Goal: Task Accomplishment & Management: Use online tool/utility

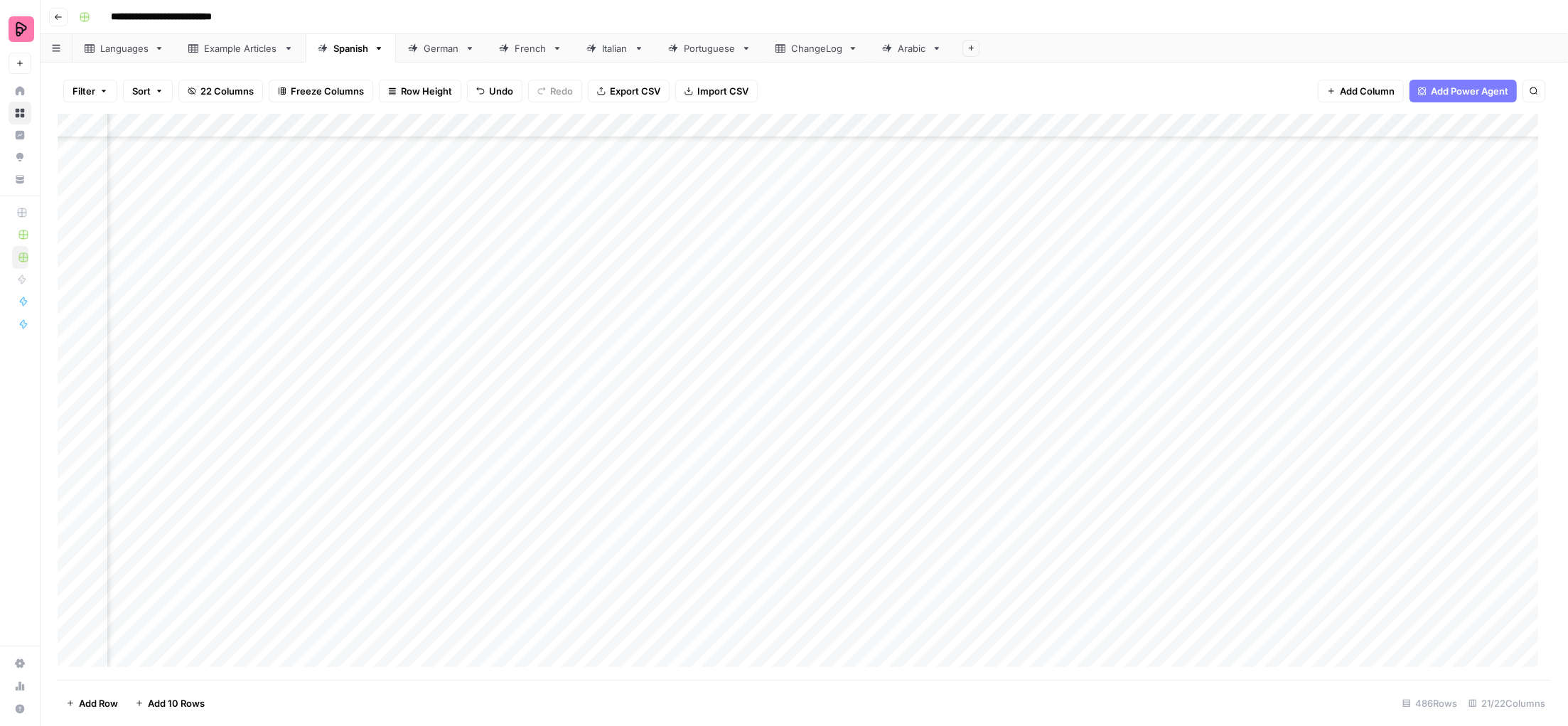
scroll to position [11239, 653]
click at [1165, 586] on div "Add Column" at bounding box center [804, 397] width 1493 height 567
click at [1232, 582] on div "Add Column" at bounding box center [804, 397] width 1493 height 567
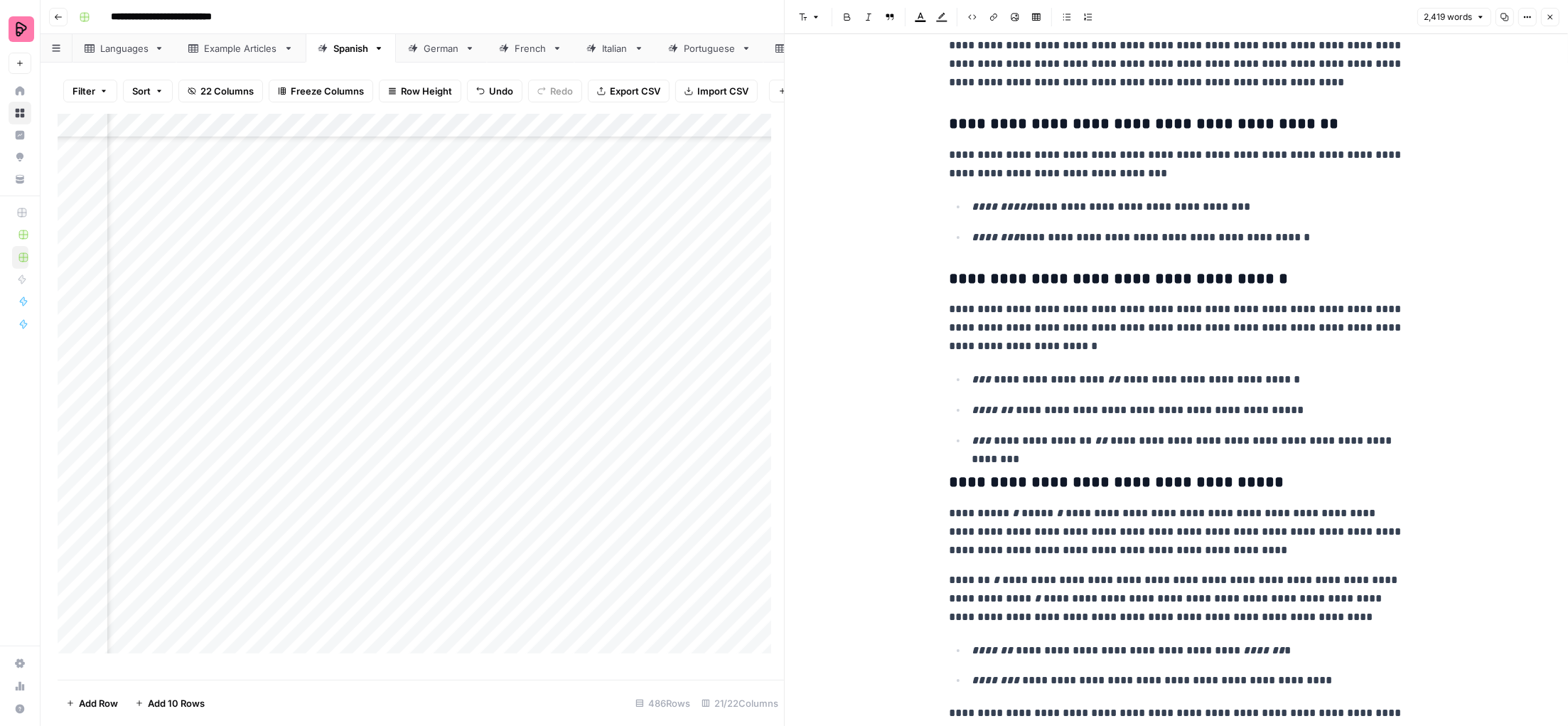
scroll to position [1219, 0]
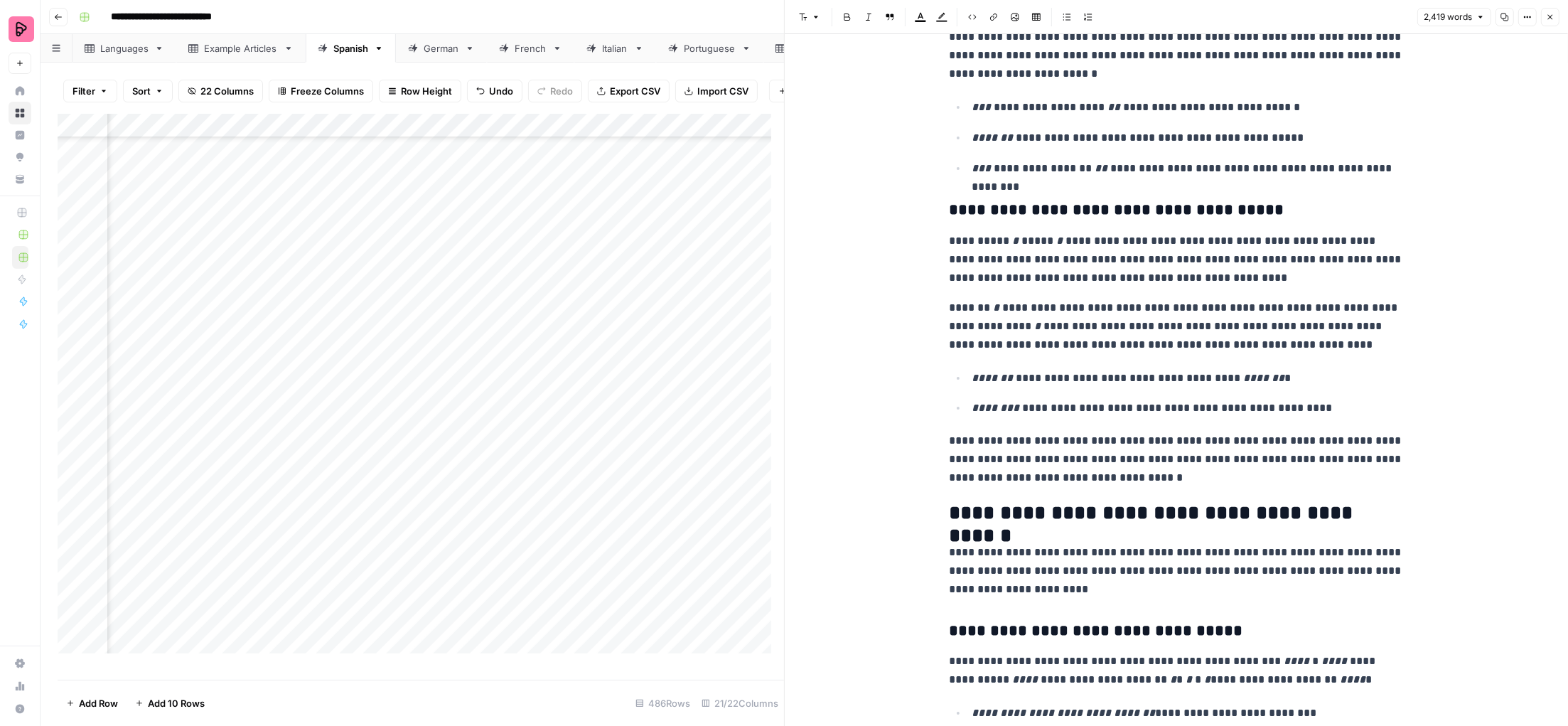
click at [1554, 24] on button "Close" at bounding box center [1551, 17] width 19 height 19
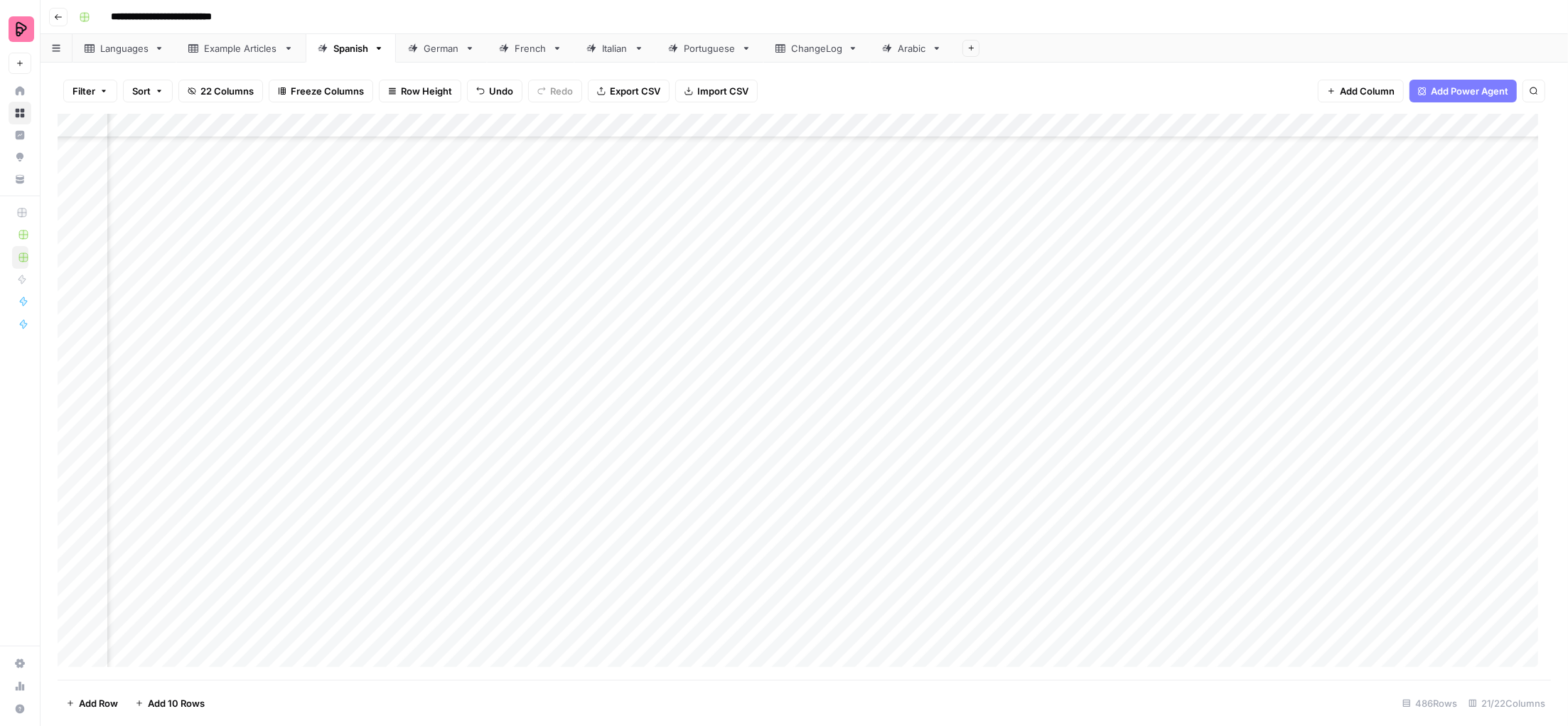
click at [509, 44] on icon at bounding box center [504, 48] width 10 height 10
click at [1304, 314] on div "Add Column" at bounding box center [804, 397] width 1493 height 567
click at [428, 49] on div "German" at bounding box center [441, 48] width 35 height 14
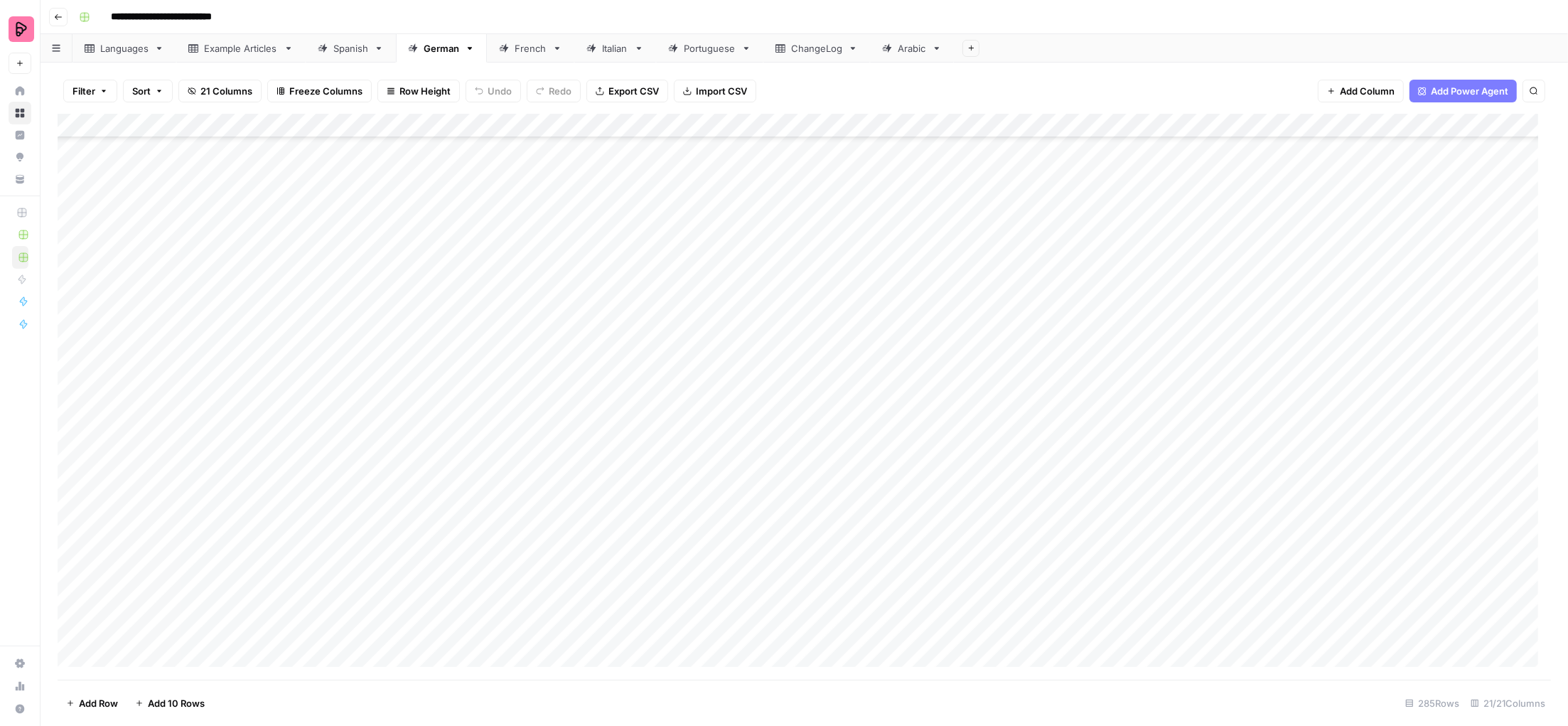
scroll to position [6381, 0]
click at [720, 680] on footer "Add Row Add 10 Rows 285 Rows 21/21 Columns" at bounding box center [804, 702] width 1493 height 46
click at [1075, 575] on div "Add Column" at bounding box center [804, 397] width 1493 height 567
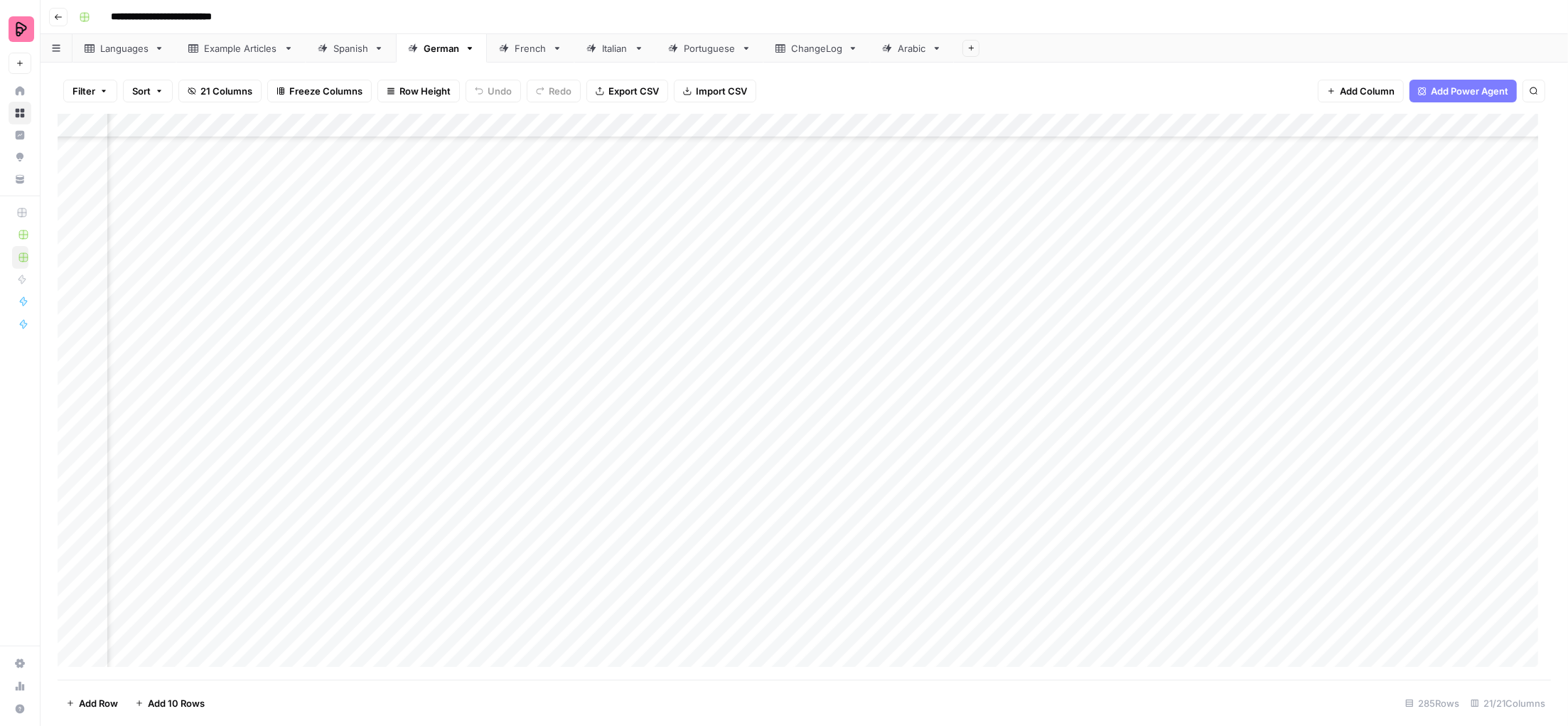
click at [147, 48] on div "Languages" at bounding box center [124, 48] width 48 height 14
click at [1036, 429] on div "Add Column" at bounding box center [804, 397] width 1493 height 567
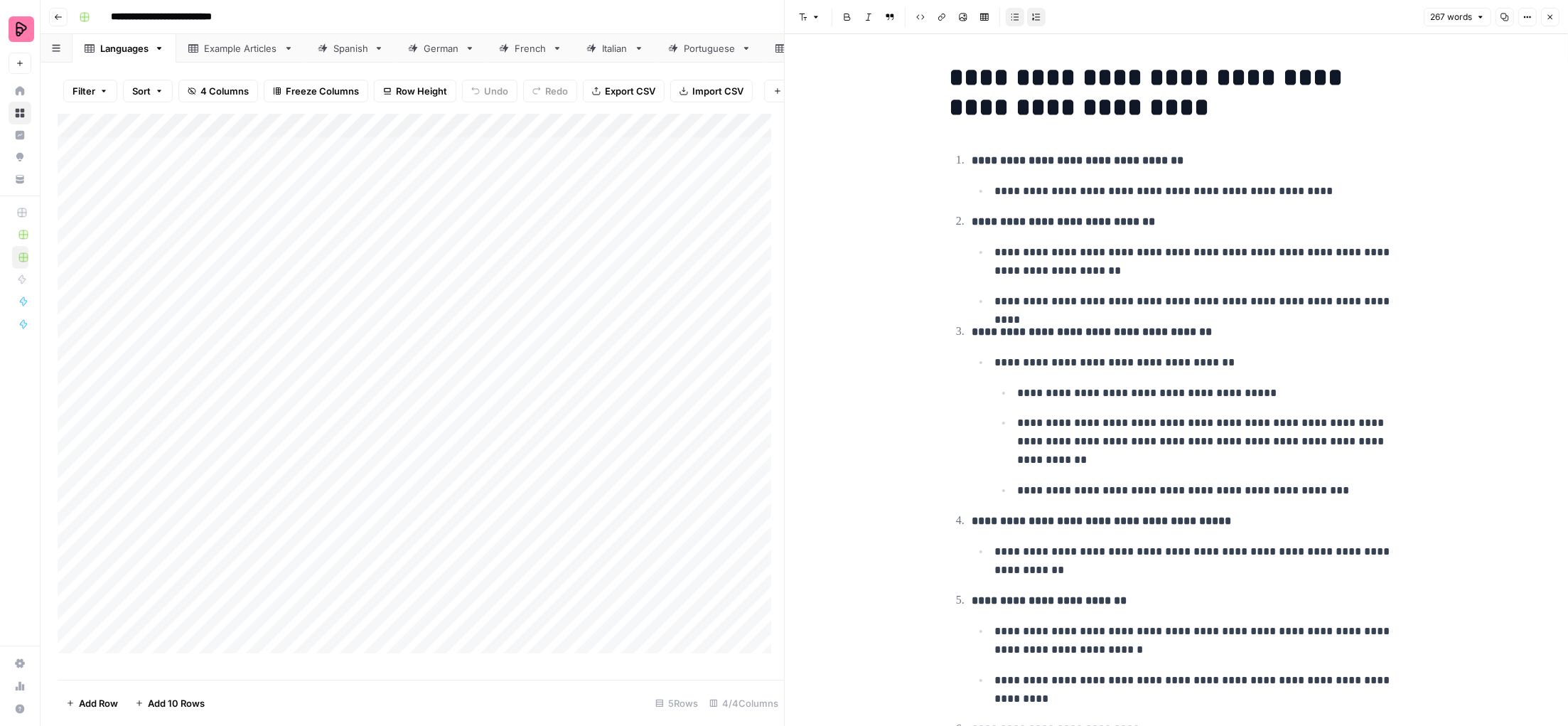
scroll to position [663, 0]
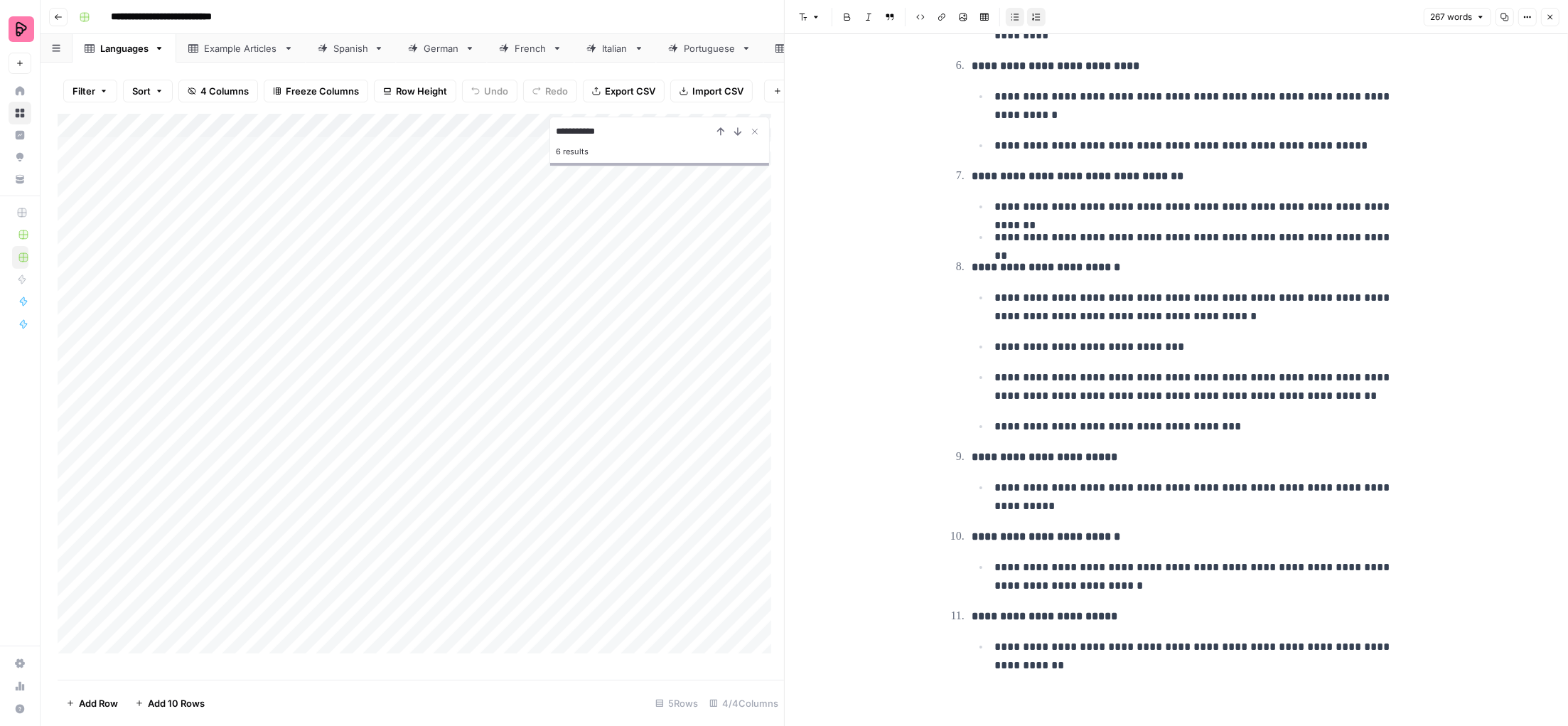
type input "**********"
click at [642, 279] on div "Add Column" at bounding box center [421, 390] width 727 height 553
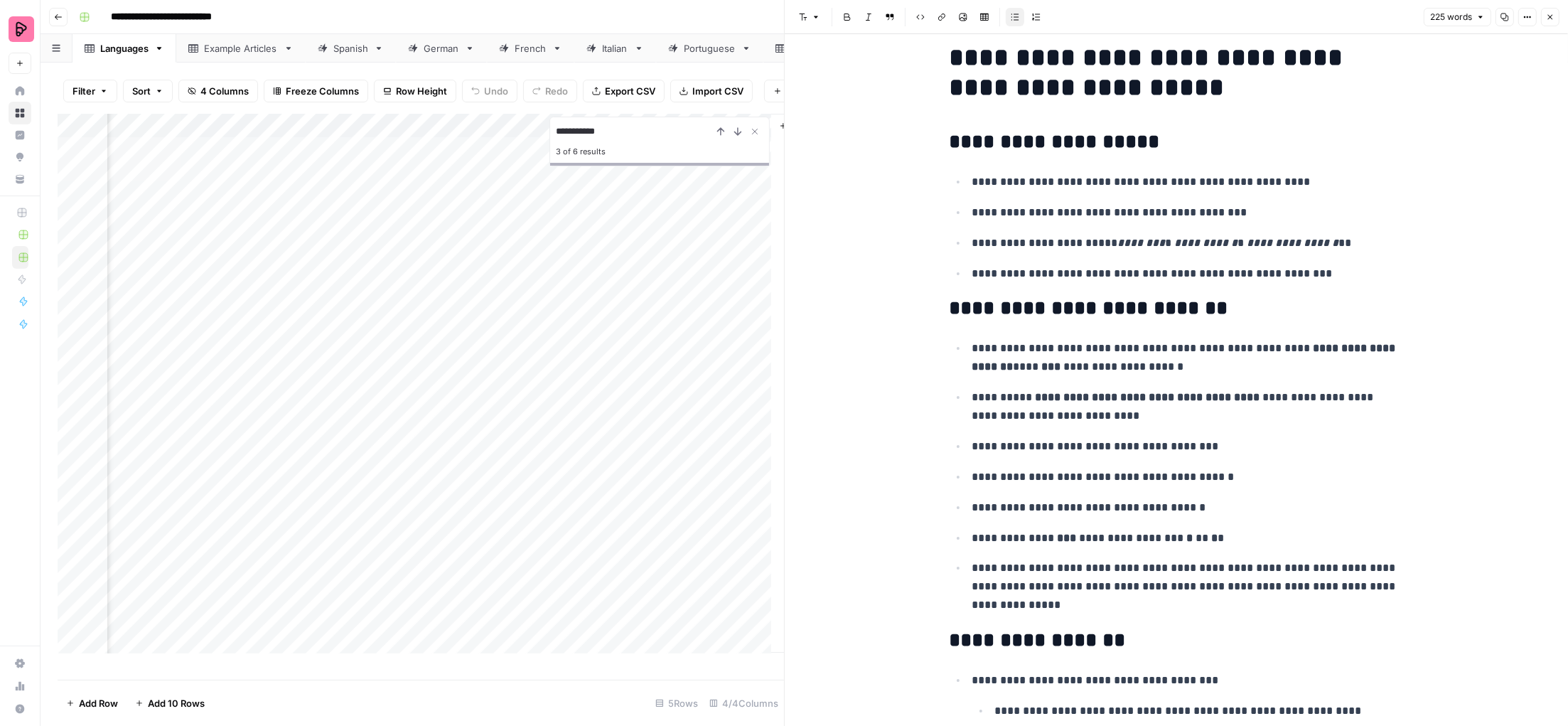
scroll to position [22, 0]
click at [1164, 597] on p "**********" at bounding box center [1188, 585] width 432 height 55
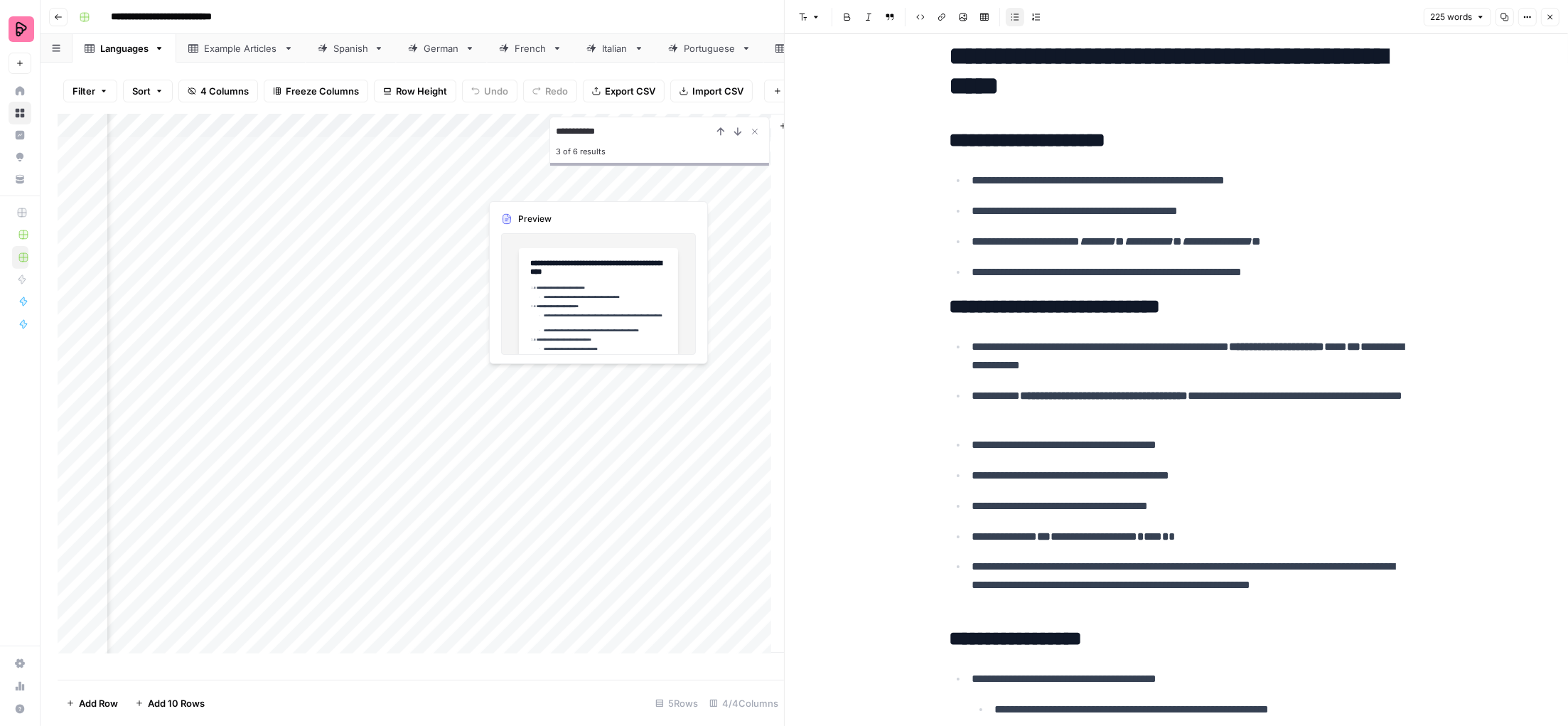
click at [573, 404] on div "Add Column" at bounding box center [421, 390] width 727 height 553
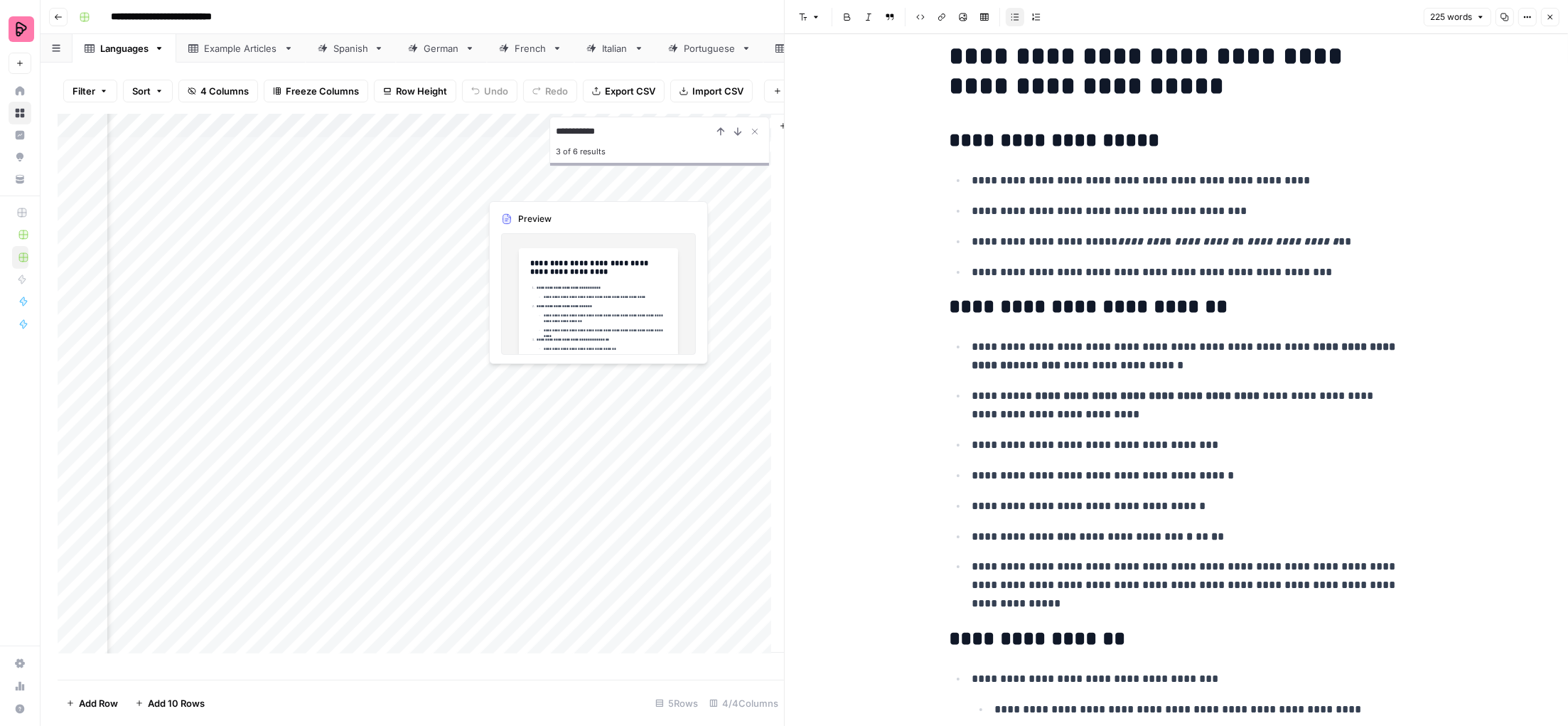
click at [684, 491] on div "Add Column" at bounding box center [421, 390] width 727 height 553
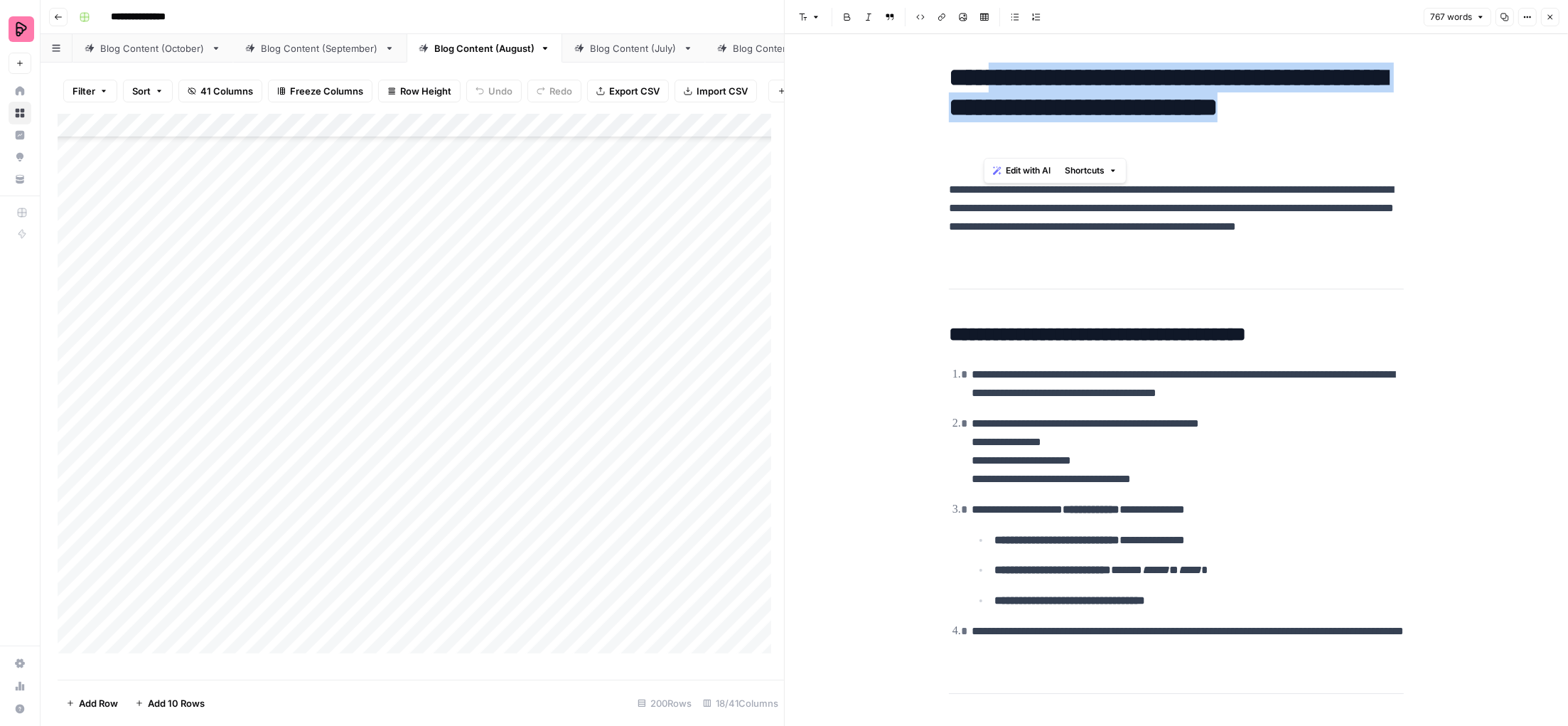
scroll to position [407, 0]
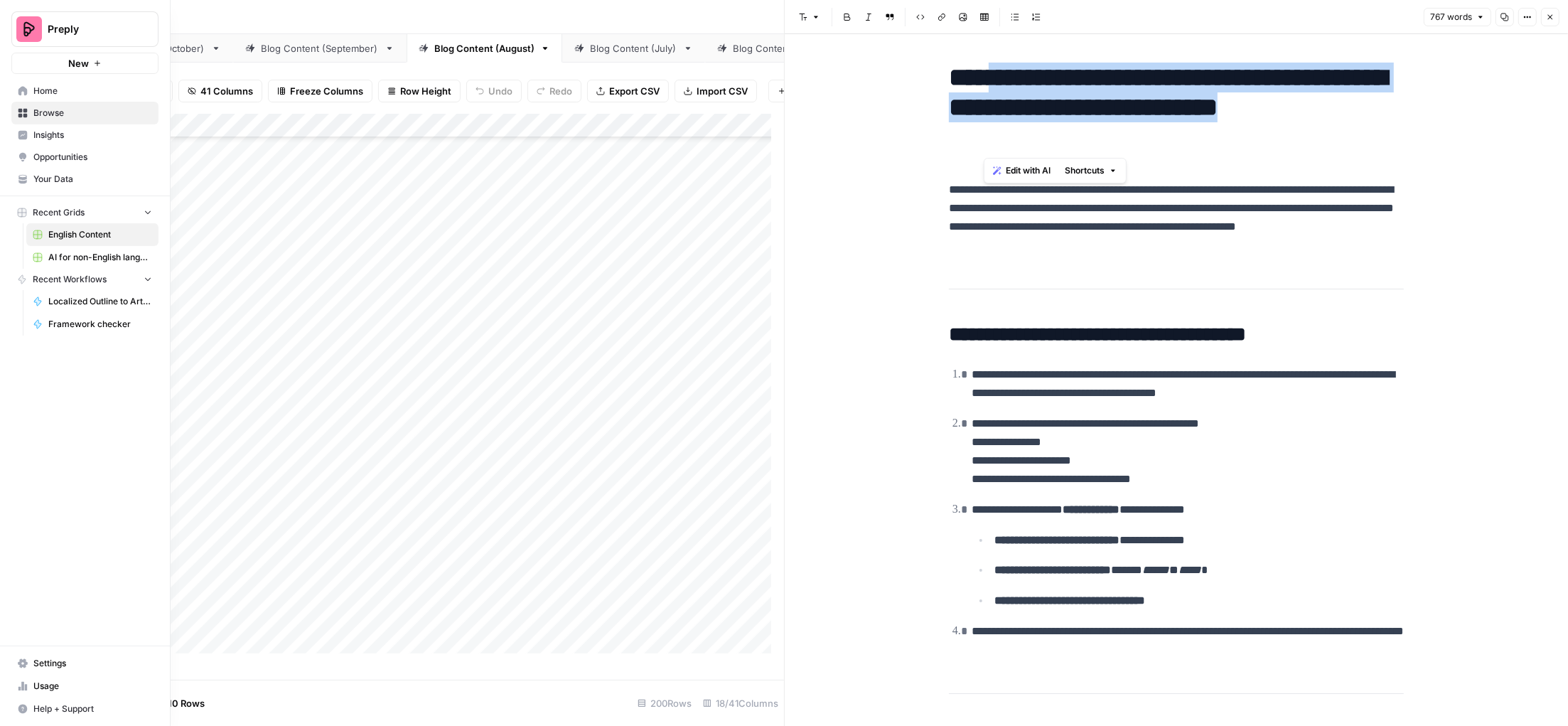
click at [95, 264] on link "AI for non-English languages" at bounding box center [93, 257] width 133 height 23
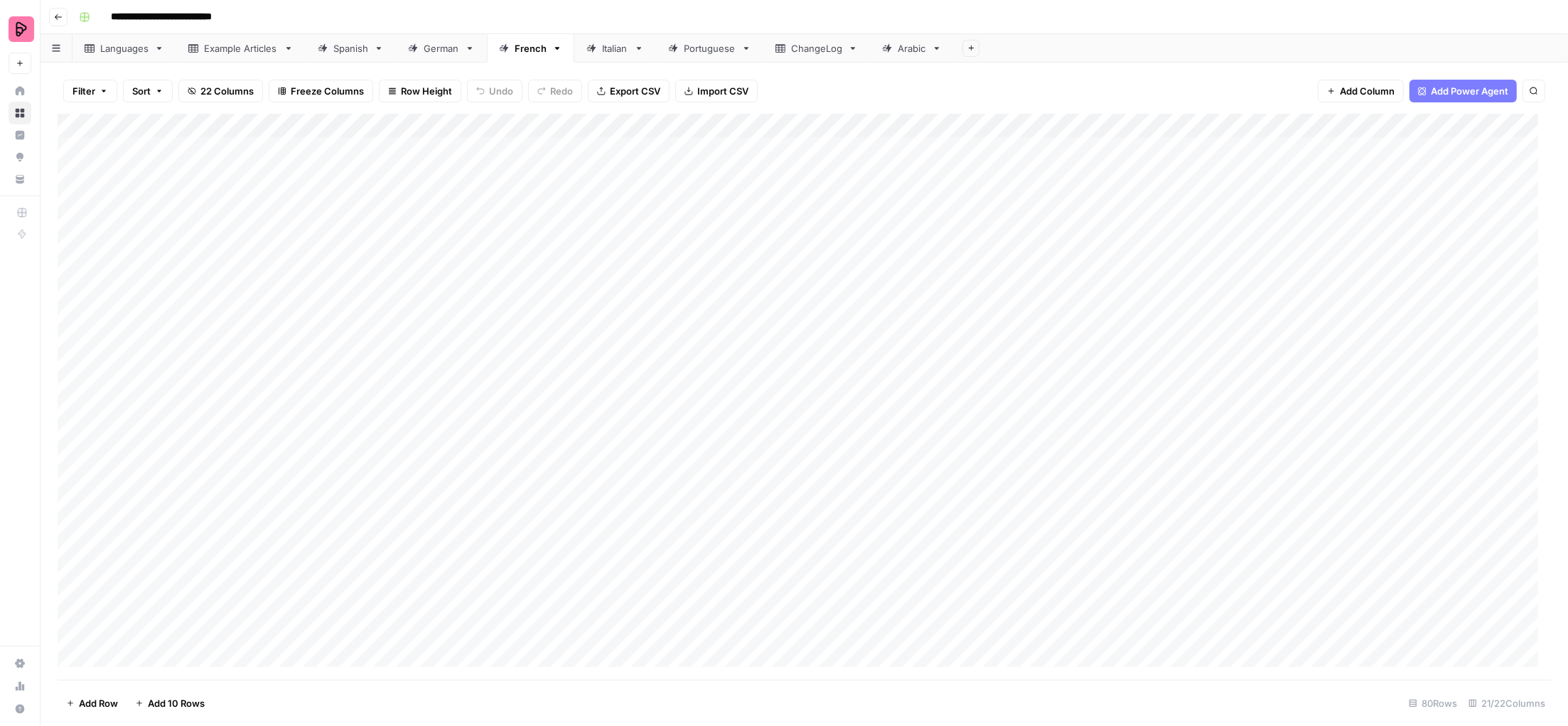
click at [420, 49] on div "German" at bounding box center [433, 48] width 51 height 14
click at [923, 560] on div "Add Column" at bounding box center [804, 397] width 1493 height 567
drag, startPoint x: 922, startPoint y: 591, endPoint x: 998, endPoint y: 576, distance: 77.5
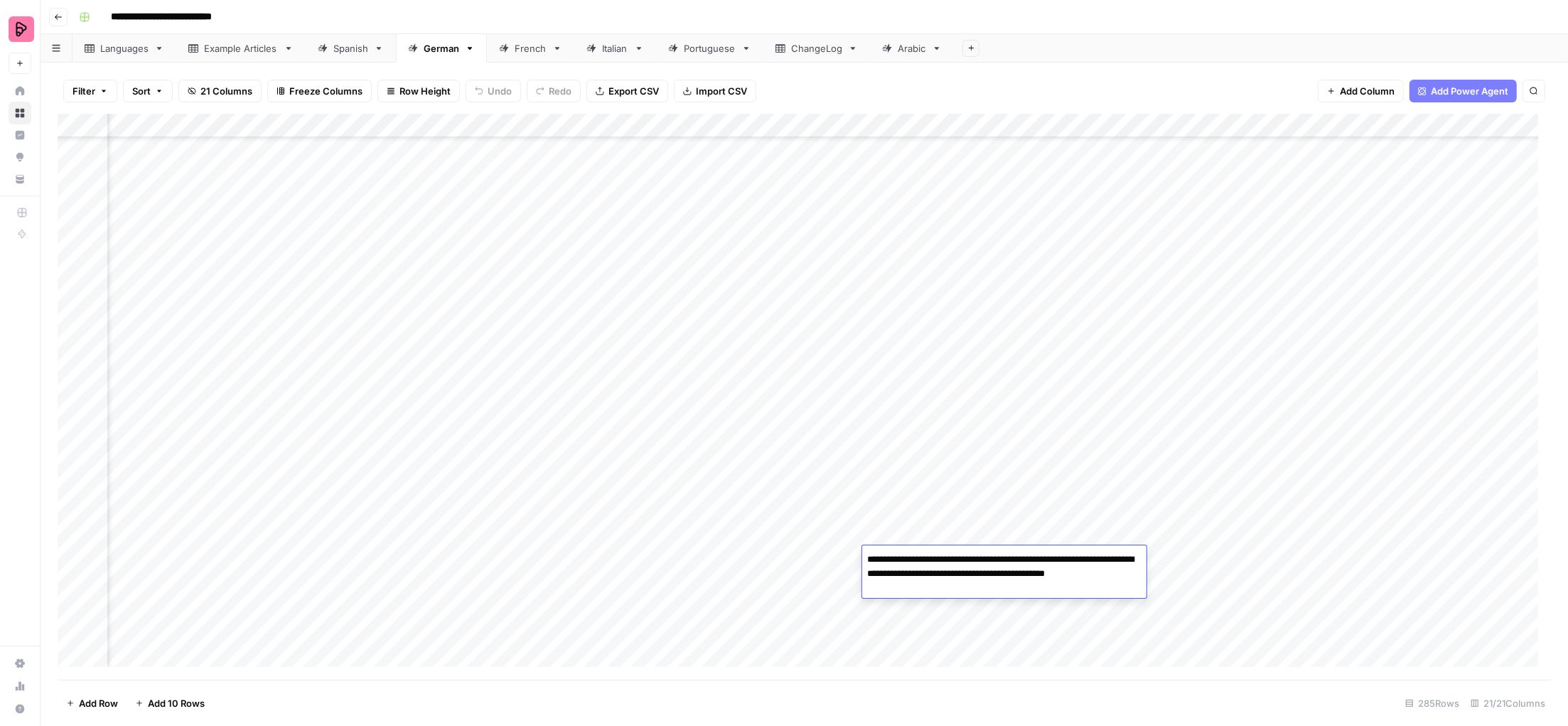
click at [998, 576] on textarea "**********" at bounding box center [1004, 573] width 285 height 48
